Goal: Transaction & Acquisition: Purchase product/service

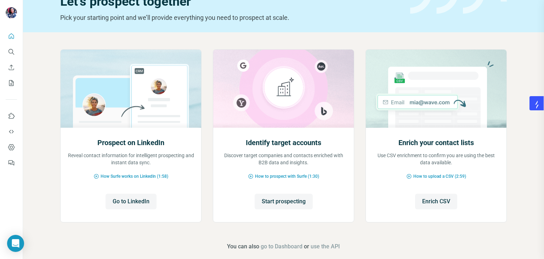
scroll to position [47, 0]
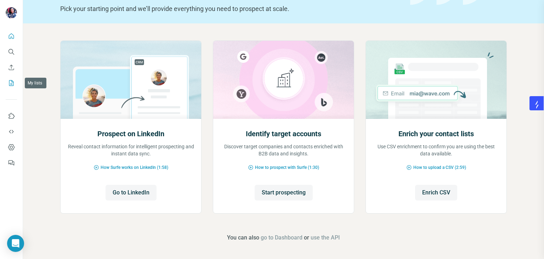
click at [15, 85] on icon "My lists" at bounding box center [11, 82] width 7 height 7
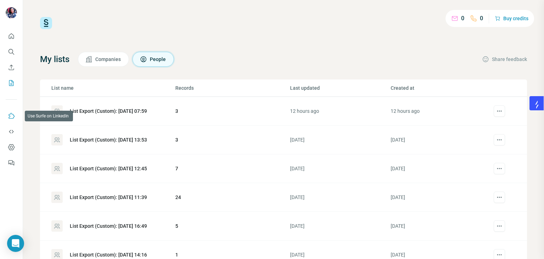
click at [10, 119] on button "Use Surfe on LinkedIn" at bounding box center [11, 115] width 11 height 13
click at [12, 151] on button "Dashboard" at bounding box center [11, 147] width 11 height 13
click at [511, 19] on button "Buy credits" at bounding box center [512, 18] width 34 height 10
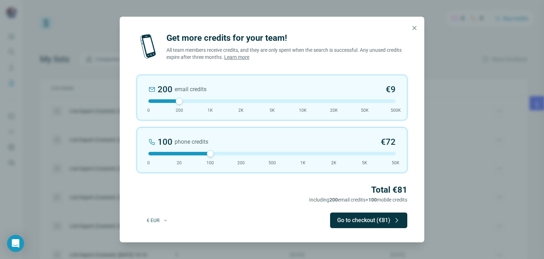
drag, startPoint x: 181, startPoint y: 153, endPoint x: 219, endPoint y: 149, distance: 38.7
click at [219, 149] on div "100 phone credits €[PHONE_NUMBER] 1K 2K 5K 50K" at bounding box center [272, 149] width 271 height 45
click at [171, 217] on button "€ EUR" at bounding box center [158, 220] width 32 height 13
click at [167, 240] on div "$ USD" at bounding box center [172, 235] width 68 height 13
click at [412, 27] on icon "button" at bounding box center [414, 27] width 7 height 7
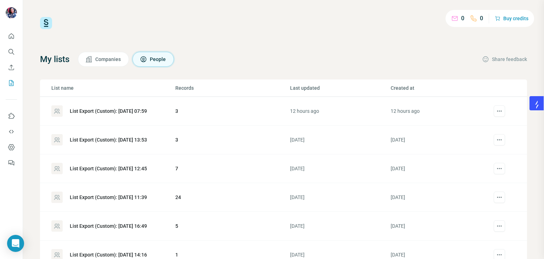
click at [111, 58] on span "Companies" at bounding box center [108, 59] width 26 height 7
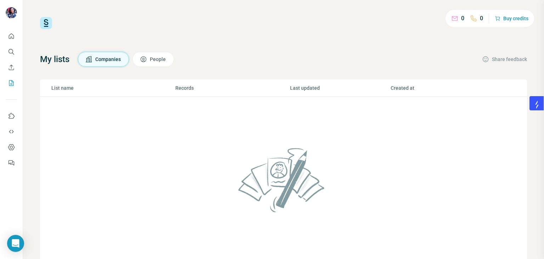
click at [153, 58] on span "People" at bounding box center [158, 59] width 17 height 7
